Goal: Task Accomplishment & Management: Manage account settings

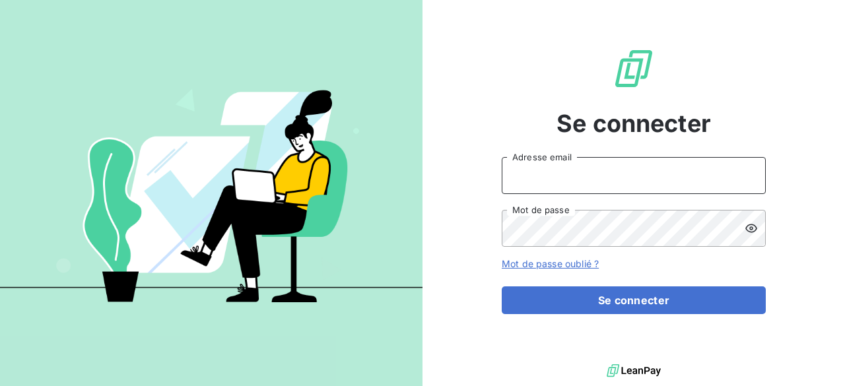
click at [694, 172] on input "Adresse email" at bounding box center [634, 175] width 264 height 37
type input "elodie.blanchon@maisonbonifassi.com"
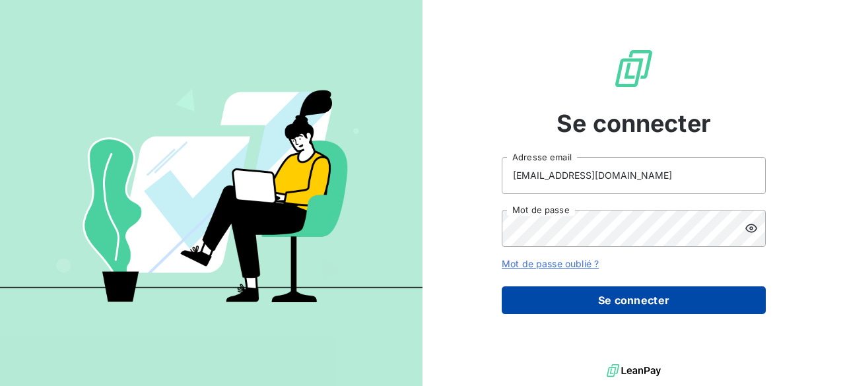
click at [633, 298] on button "Se connecter" at bounding box center [634, 300] width 264 height 28
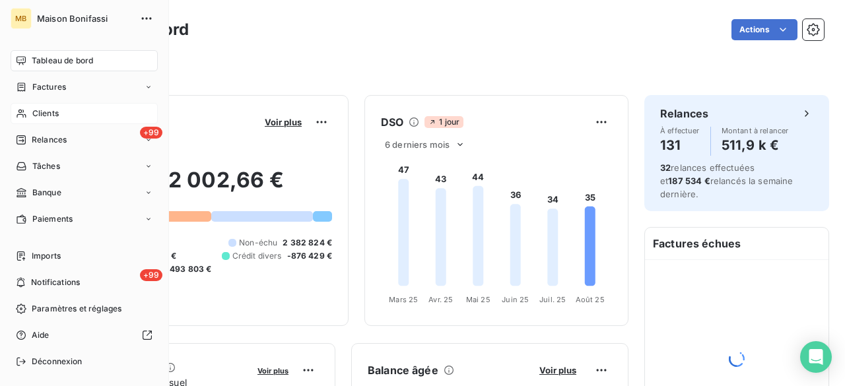
click at [44, 114] on span "Clients" at bounding box center [45, 114] width 26 height 12
